Goal: Task Accomplishment & Management: Complete application form

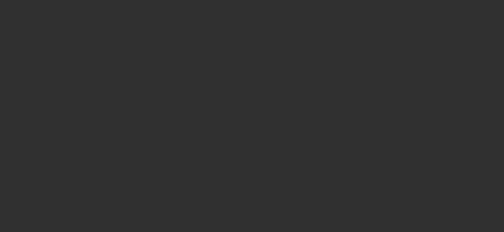
select select "10"
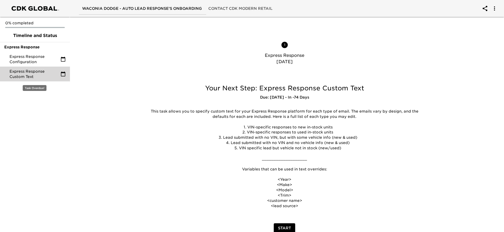
click at [34, 71] on span "Express Response Custom Text" at bounding box center [35, 74] width 51 height 11
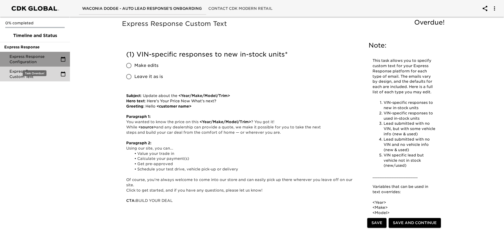
click at [40, 58] on span "Express Response Configuration" at bounding box center [35, 59] width 51 height 11
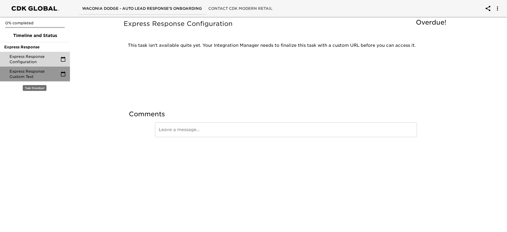
click at [41, 69] on span "Express Response Custom Text" at bounding box center [35, 74] width 51 height 11
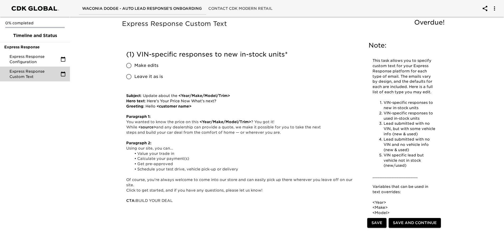
click at [128, 68] on input "Make edits" at bounding box center [128, 65] width 11 height 11
radio input "true"
click at [128, 75] on input "Leave it as is" at bounding box center [128, 76] width 11 height 11
radio input "true"
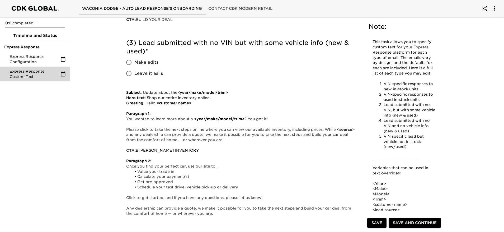
scroll to position [357, 0]
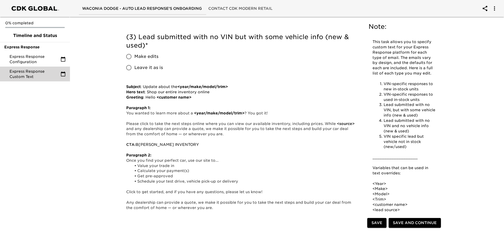
click at [459, 93] on div "Express Response Custom Text Overdue! Note: This task allows you to specify cus…" at bounding box center [285, 189] width 437 height 1062
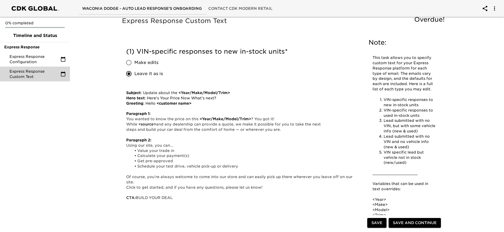
scroll to position [0, 0]
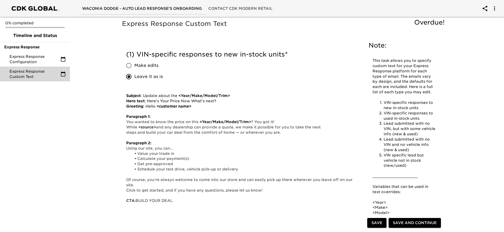
click at [132, 63] on input "Make edits" at bounding box center [128, 65] width 11 height 11
radio input "true"
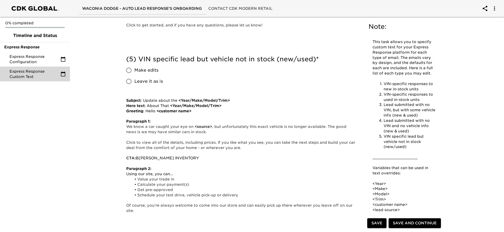
scroll to position [1031, 0]
